Goal: Task Accomplishment & Management: Manage account settings

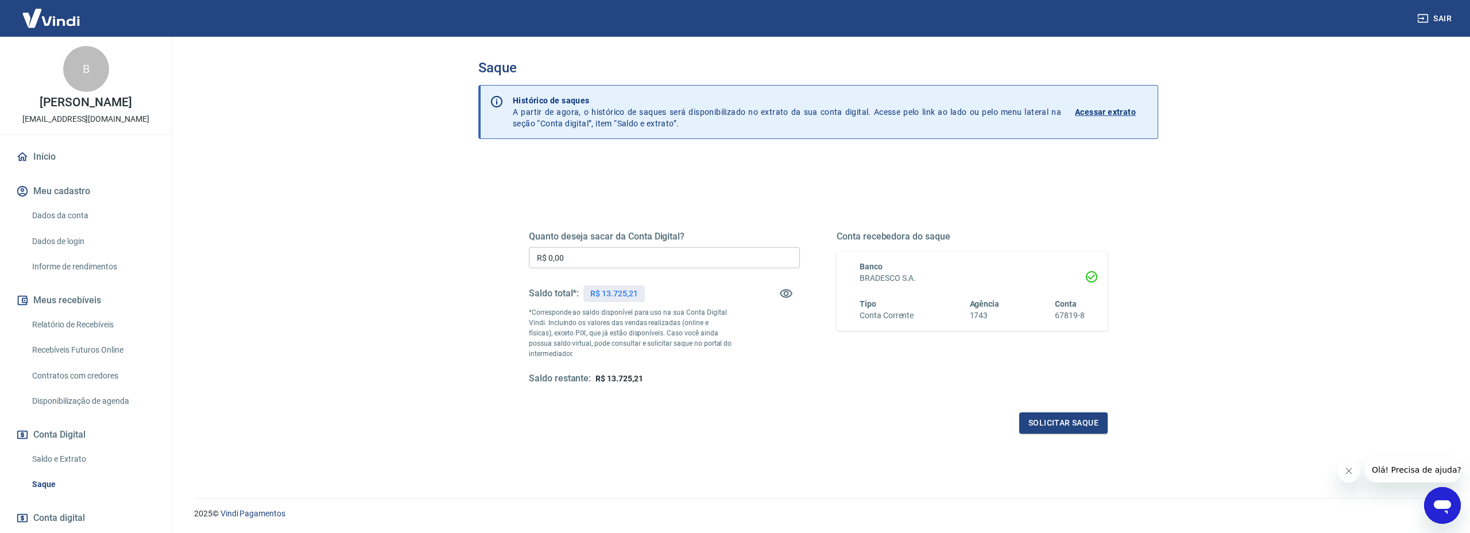
click at [663, 266] on input "R$ 0,00" at bounding box center [664, 257] width 271 height 21
type input "R$ 13.725,21"
click at [786, 374] on div "Saldo restante: R$ 0,00" at bounding box center [664, 379] width 271 height 12
click at [1092, 426] on button "Solicitar saque" at bounding box center [1063, 422] width 88 height 21
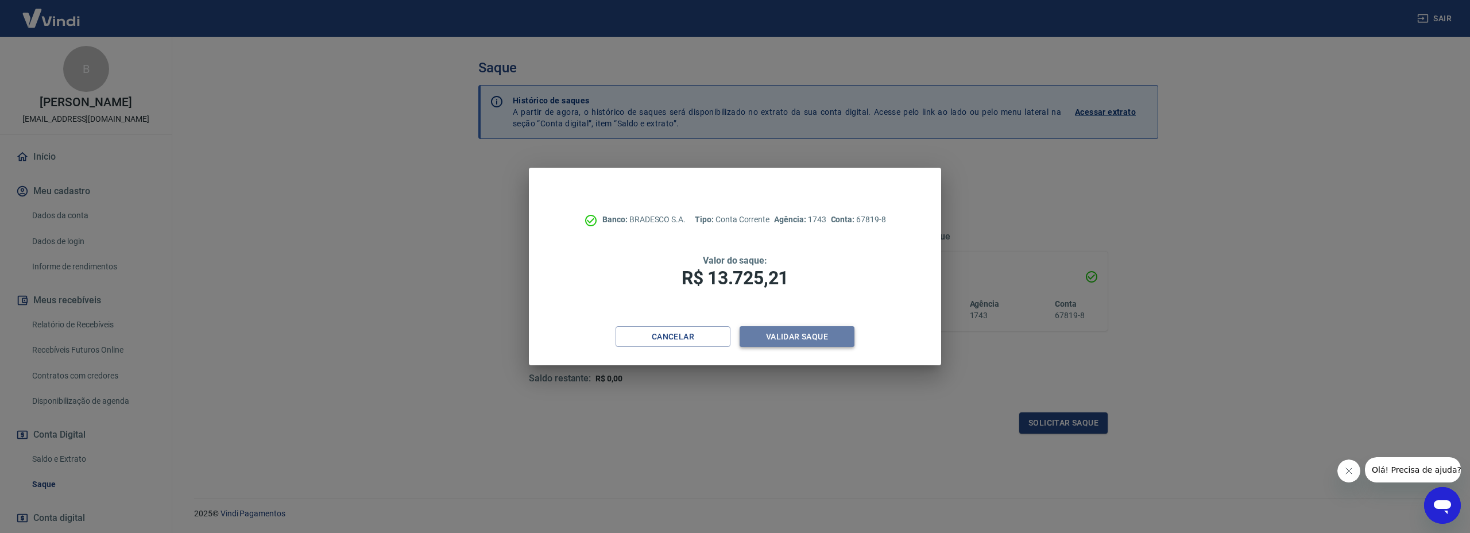
click at [841, 326] on button "Validar saque" at bounding box center [797, 336] width 115 height 21
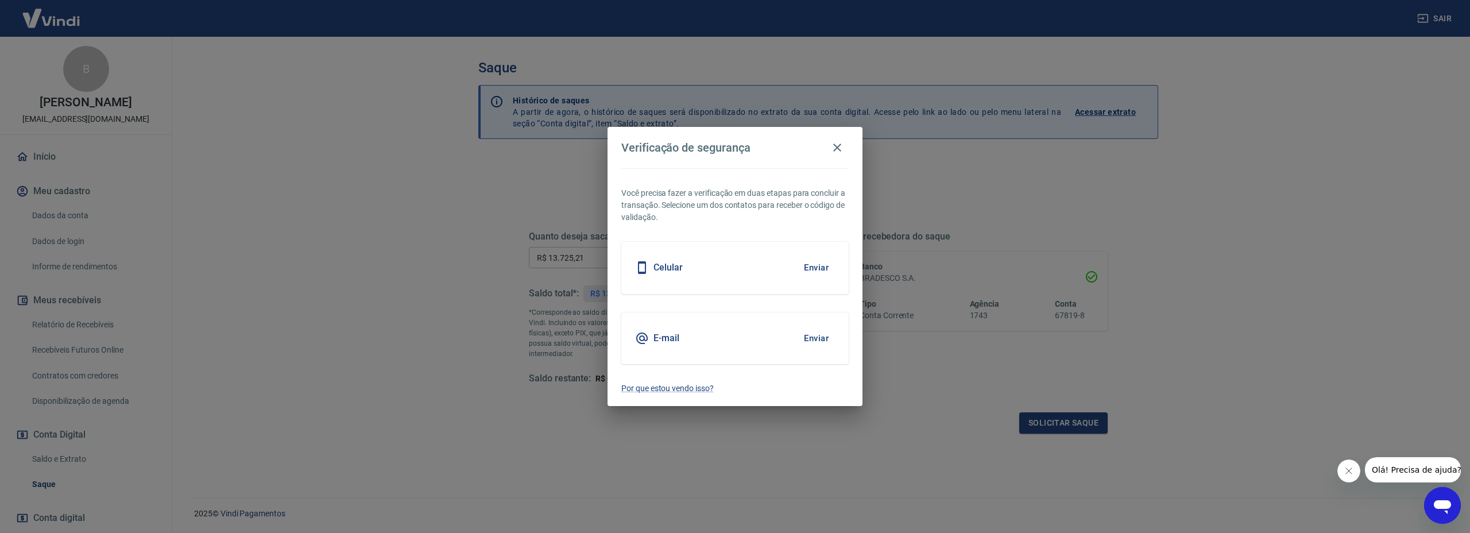
click at [812, 335] on button "Enviar" at bounding box center [816, 338] width 37 height 24
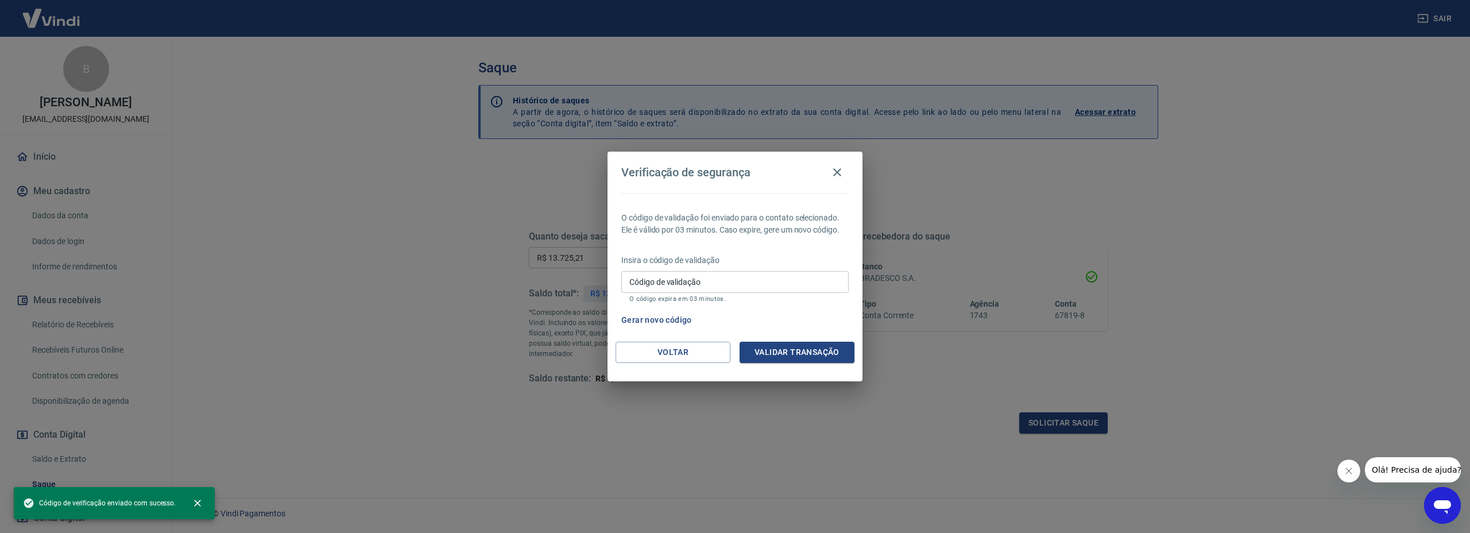
click at [749, 287] on input "Código de validação" at bounding box center [734, 281] width 227 height 21
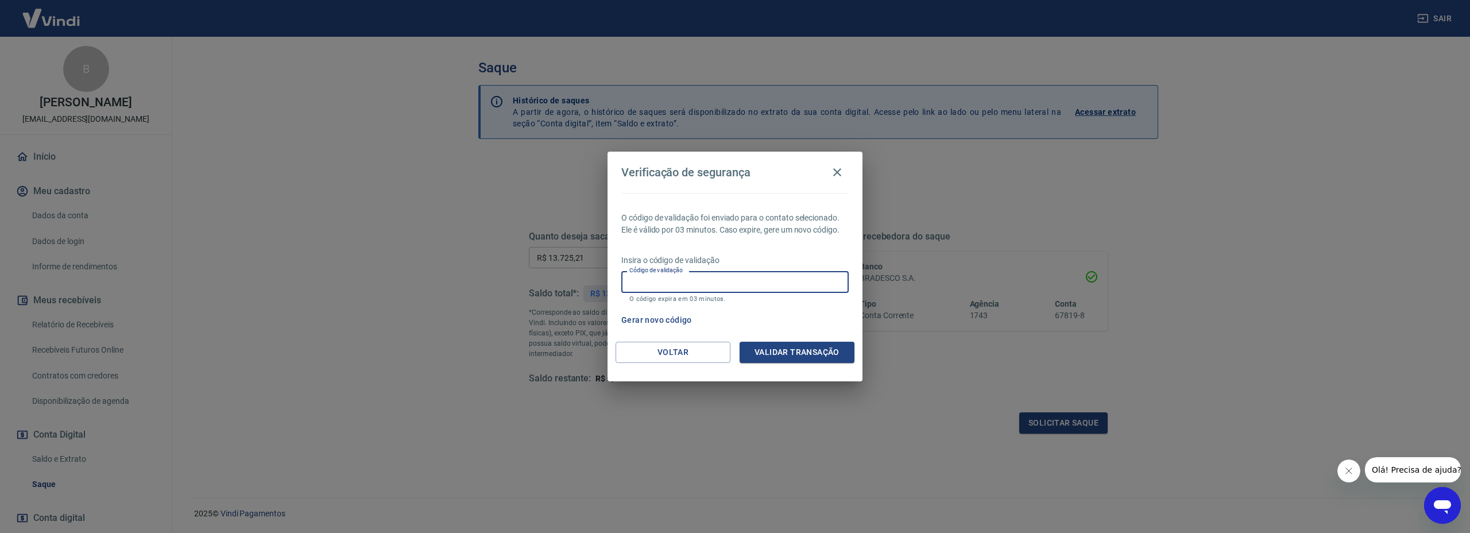
paste input "412581"
type input "412581"
click at [811, 331] on div "O código de validação foi enviado para o contato selecionado. Ele é válido por …" at bounding box center [735, 267] width 255 height 149
click at [820, 347] on button "Validar transação" at bounding box center [797, 352] width 115 height 21
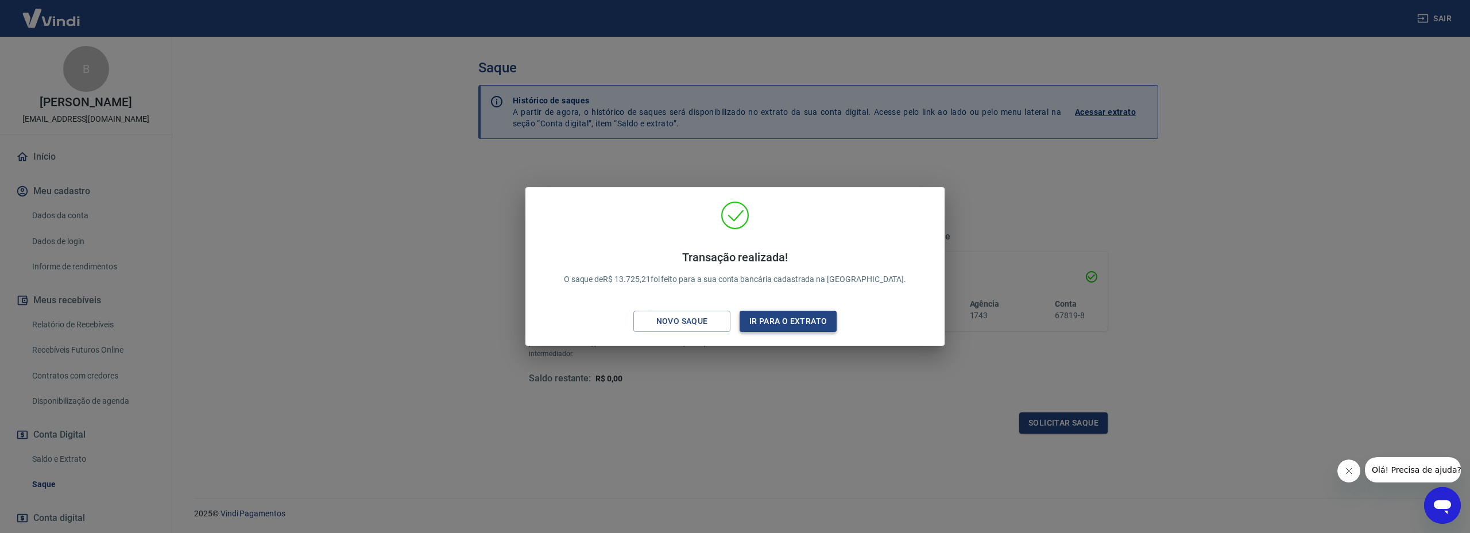
click at [763, 326] on button "Ir para o extrato" at bounding box center [788, 321] width 97 height 21
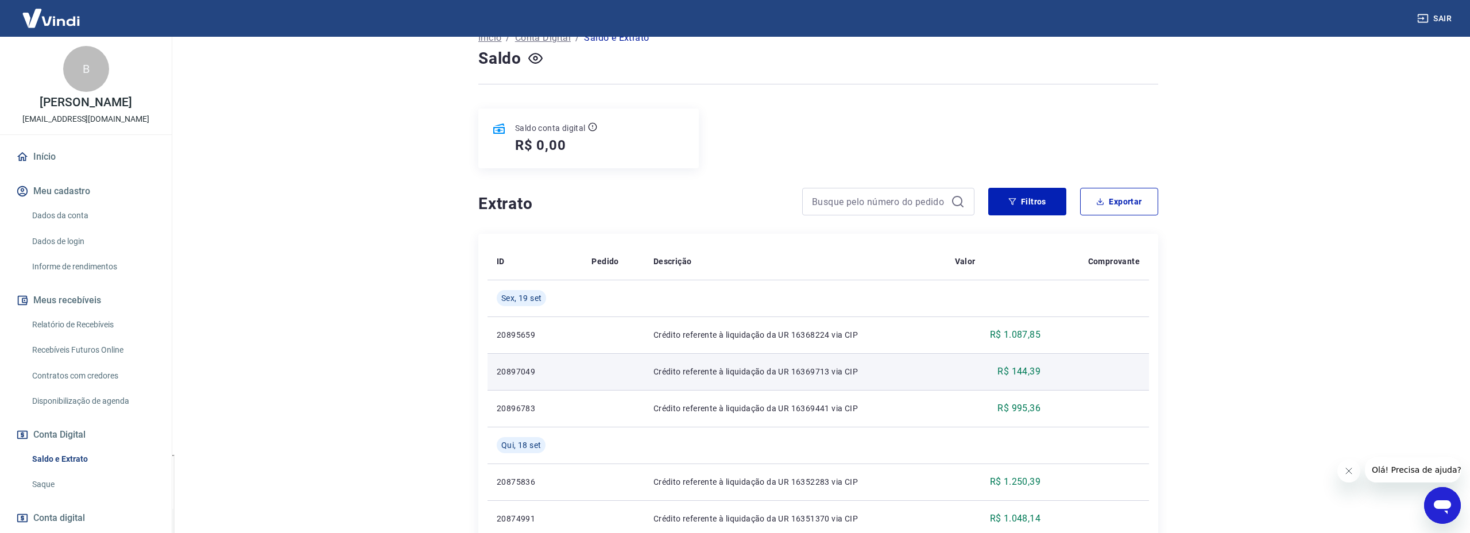
scroll to position [80, 0]
